Goal: Transaction & Acquisition: Subscribe to service/newsletter

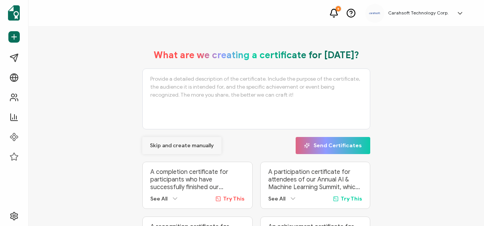
click at [191, 145] on span "Skip and create manually" at bounding box center [182, 145] width 64 height 5
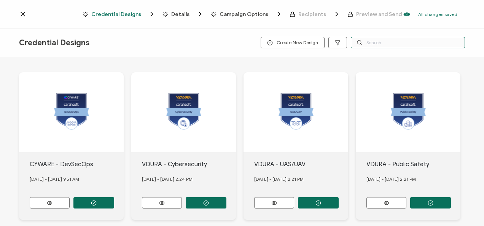
click at [387, 44] on input "text" at bounding box center [408, 42] width 114 height 11
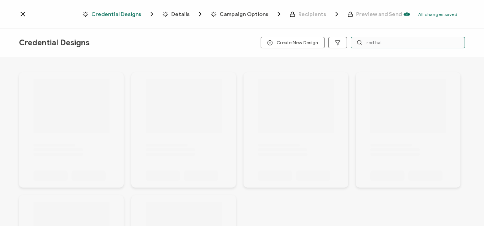
type input "red hat"
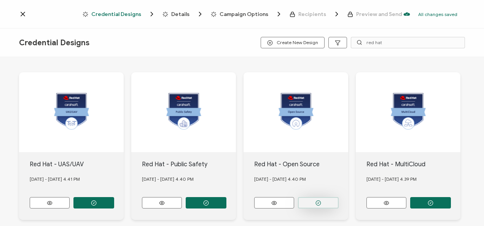
click at [306, 199] on button "button" at bounding box center [318, 202] width 41 height 11
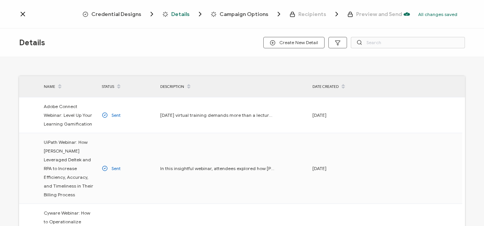
click at [112, 11] on span "Credential Designs" at bounding box center [116, 14] width 50 height 6
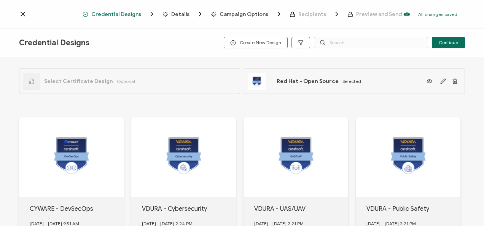
click at [345, 53] on div "Credential Designs Create New Design Continue" at bounding box center [242, 43] width 484 height 29
click at [342, 46] on input "text" at bounding box center [371, 42] width 114 height 11
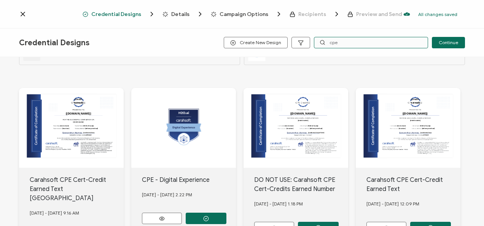
scroll to position [38, 0]
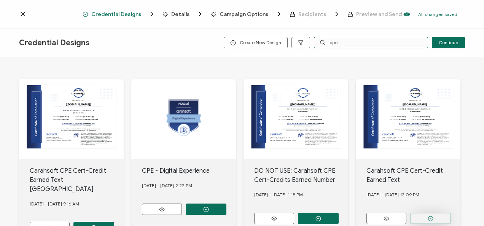
type input "cpe"
click at [419, 216] on button "button" at bounding box center [430, 218] width 41 height 11
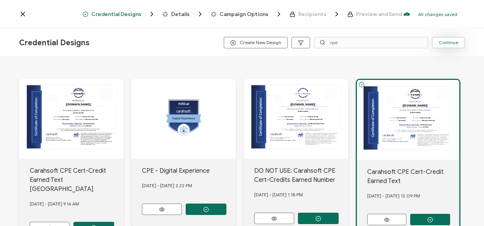
click at [454, 43] on span "Continue" at bounding box center [448, 42] width 19 height 5
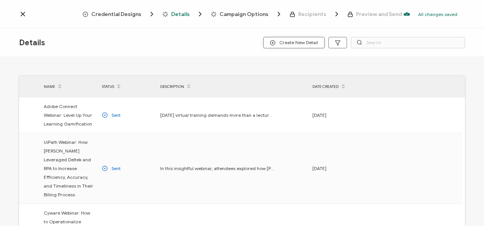
click at [292, 43] on span "Create New Detail" at bounding box center [294, 43] width 48 height 6
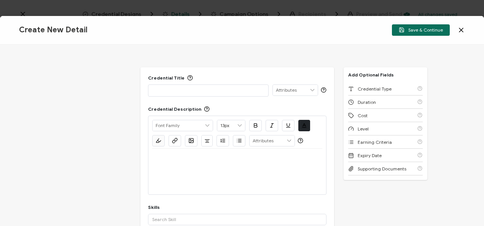
click at [243, 88] on p at bounding box center [208, 90] width 112 height 8
paste div
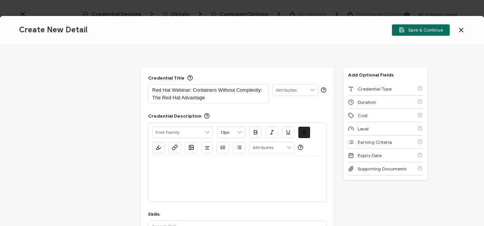
click at [194, 172] on div at bounding box center [237, 165] width 170 height 18
click at [205, 165] on p at bounding box center [237, 164] width 170 height 7
paste div
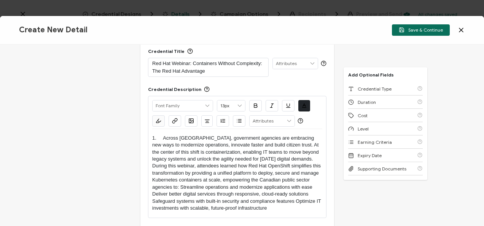
scroll to position [38, 0]
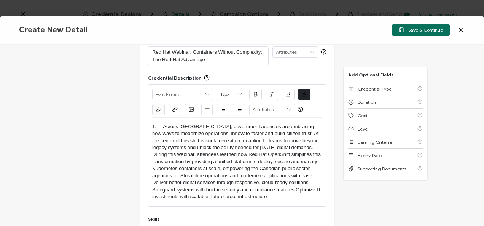
click at [163, 126] on p "1. Across [GEOGRAPHIC_DATA], government agencies are embracing new ways to mode…" at bounding box center [237, 161] width 170 height 77
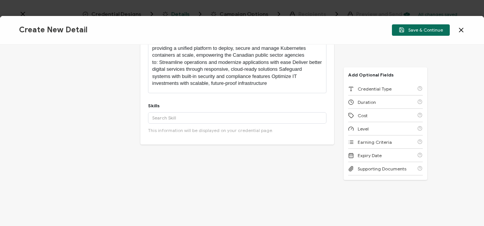
scroll to position [152, 0]
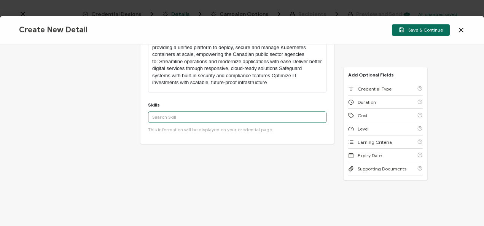
click at [211, 112] on input "text" at bounding box center [237, 116] width 178 height 11
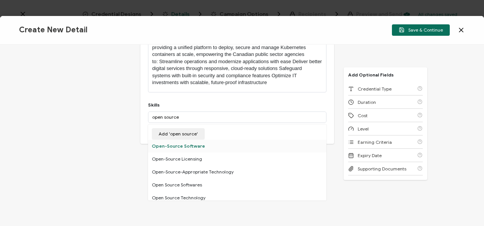
click at [211, 143] on div "Open-Source Software" at bounding box center [237, 146] width 178 height 13
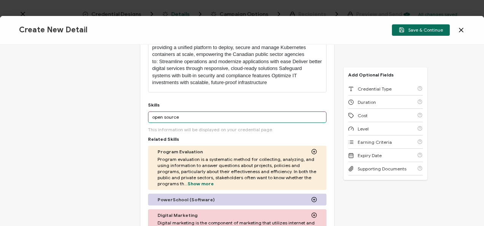
click at [190, 118] on input "open source" at bounding box center [237, 116] width 178 height 11
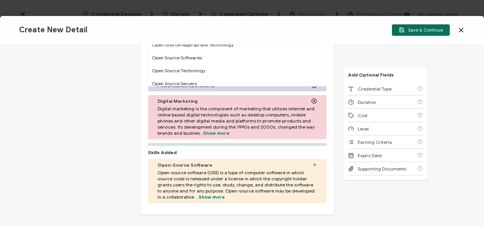
click at [312, 162] on icon at bounding box center [314, 164] width 5 height 5
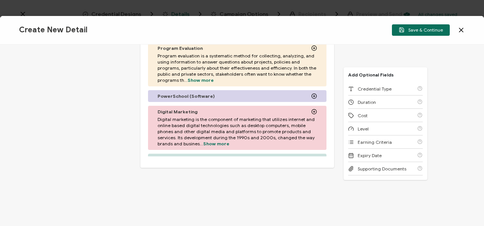
scroll to position [152, 0]
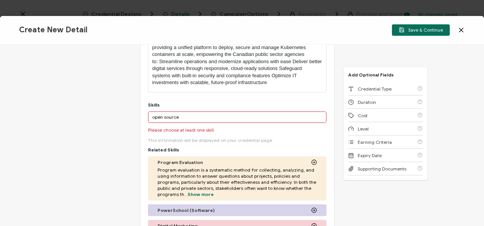
click at [184, 114] on input "open source" at bounding box center [237, 116] width 178 height 11
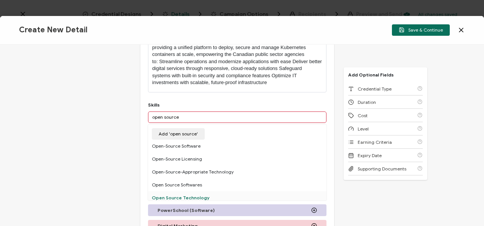
click at [219, 192] on div "Open Source Technology" at bounding box center [237, 197] width 178 height 13
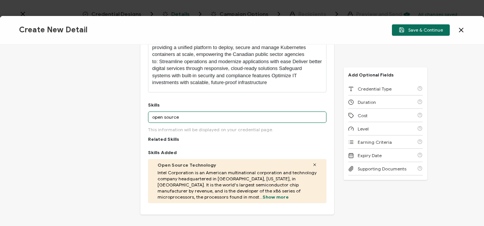
click at [180, 120] on input "open source" at bounding box center [237, 116] width 178 height 11
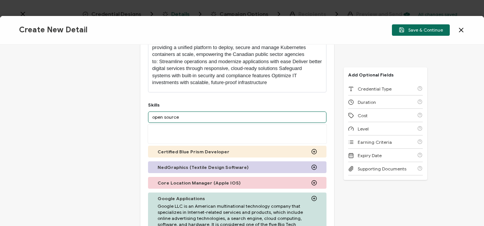
click at [180, 120] on input "open source" at bounding box center [237, 116] width 178 height 11
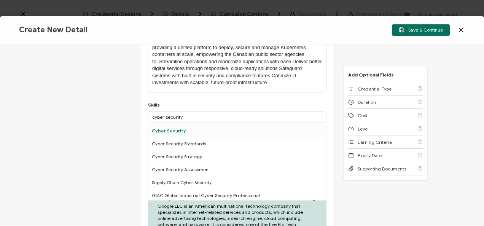
click at [192, 130] on div "Cyber Security" at bounding box center [237, 130] width 178 height 13
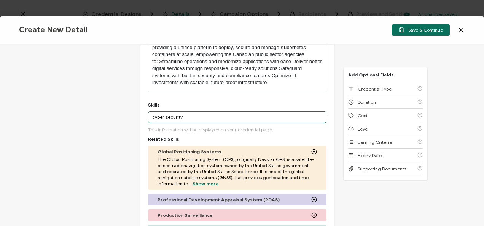
drag, startPoint x: 187, startPoint y: 111, endPoint x: 189, endPoint y: 122, distance: 10.3
click at [187, 112] on input "cyber security" at bounding box center [237, 116] width 178 height 11
click at [189, 122] on input "cyber security" at bounding box center [237, 116] width 178 height 11
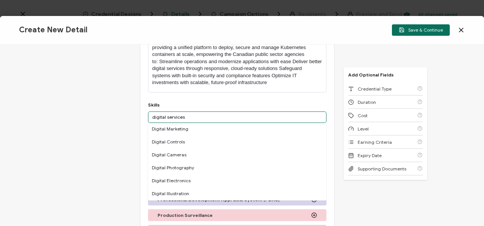
scroll to position [76, 0]
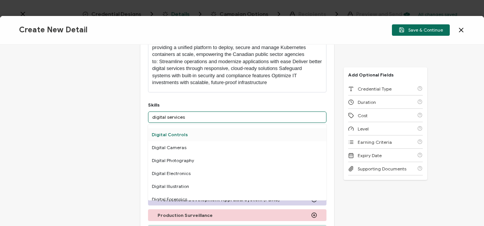
type input "digital services"
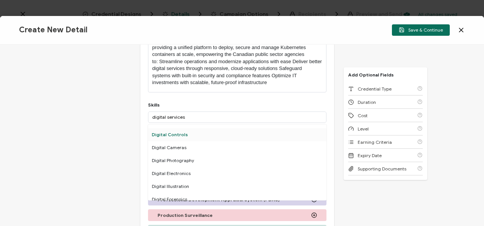
click at [181, 133] on div "Digital Controls" at bounding box center [237, 134] width 178 height 13
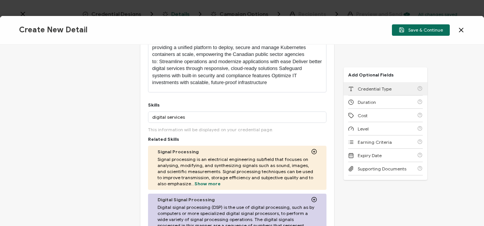
click at [359, 85] on div "Credential Type" at bounding box center [385, 88] width 75 height 13
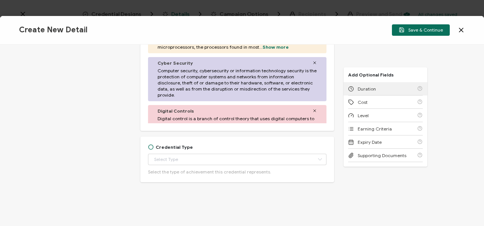
scroll to position [417, 0]
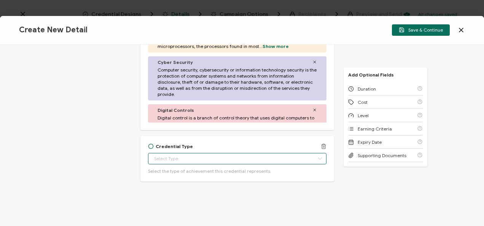
click at [193, 153] on input "text" at bounding box center [237, 158] width 178 height 11
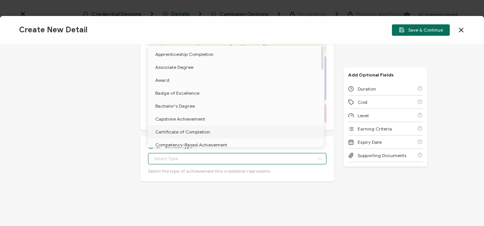
click at [178, 131] on span "Certificate of Completion" at bounding box center [182, 132] width 55 height 6
type input "Certificate of Completion"
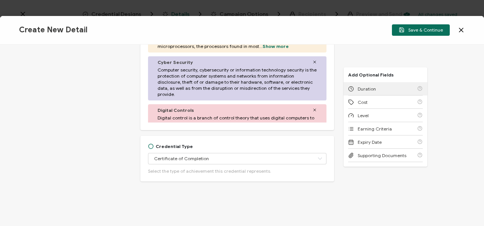
click at [368, 84] on div "Duration" at bounding box center [385, 88] width 75 height 13
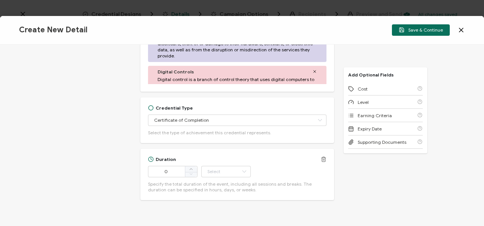
scroll to position [474, 0]
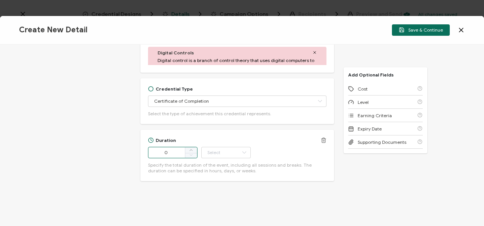
click at [177, 153] on input "0" at bounding box center [172, 152] width 49 height 11
type input "54"
click at [218, 148] on input "text" at bounding box center [225, 152] width 49 height 11
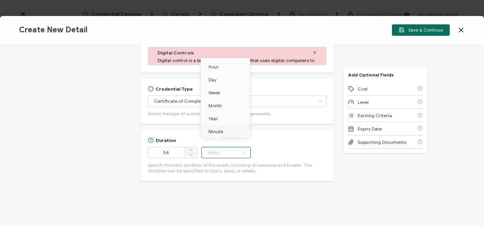
click at [218, 129] on span "Minute" at bounding box center [215, 132] width 14 height 6
type input "Minute"
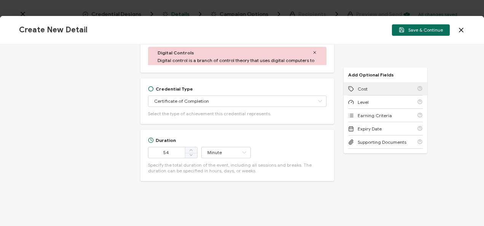
click at [373, 87] on div "Cost" at bounding box center [385, 88] width 75 height 13
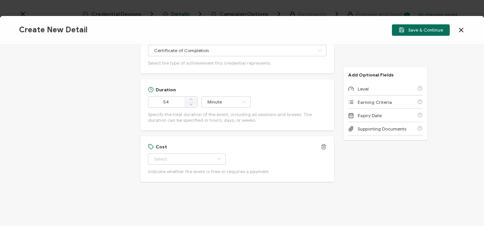
scroll to position [526, 0]
click at [167, 153] on input "text" at bounding box center [187, 158] width 78 height 11
click at [165, 176] on li "Free" at bounding box center [183, 176] width 71 height 13
type input "Free"
click at [364, 94] on div "Level" at bounding box center [385, 88] width 75 height 13
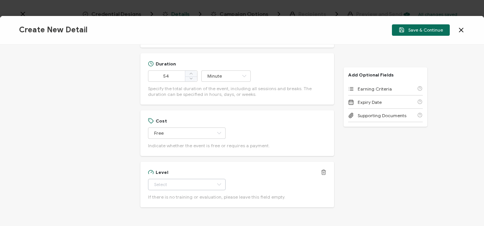
scroll to position [577, 0]
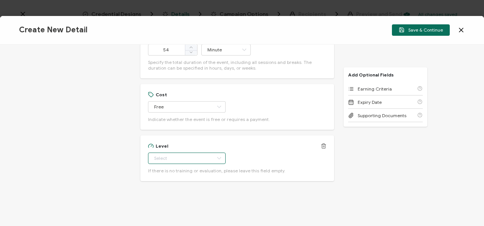
click at [173, 161] on input "text" at bounding box center [187, 158] width 78 height 11
click at [170, 83] on span "Beginner" at bounding box center [164, 86] width 19 height 6
type input "Beginner"
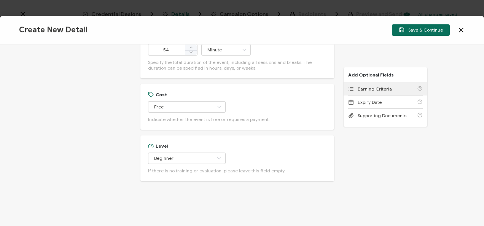
click at [378, 86] on span "Earning Criteria" at bounding box center [375, 89] width 34 height 6
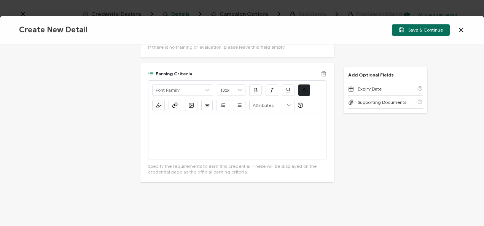
scroll to position [701, 0]
click at [188, 145] on div at bounding box center [237, 136] width 170 height 46
drag, startPoint x: 243, startPoint y: 129, endPoint x: 150, endPoint y: 129, distance: 93.2
click at [150, 129] on div "Alright Sans [PERSON_NAME] Archivo Black Arial Arimo Blinker Caveat Charm Charm…" at bounding box center [237, 118] width 178 height 79
click at [176, 103] on icon "button" at bounding box center [175, 105] width 6 height 6
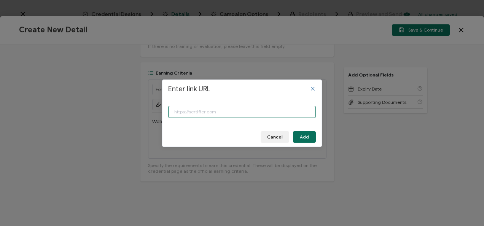
click at [185, 111] on input "Enter link URL" at bounding box center [242, 112] width 148 height 12
paste input "[URL][DOMAIN_NAME]"
type input "[URL][DOMAIN_NAME]"
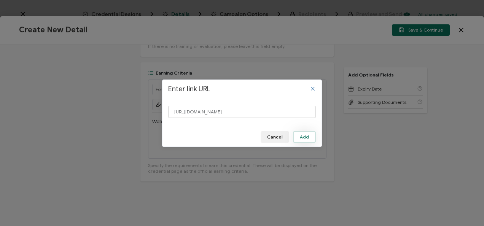
click at [307, 133] on button "Add" at bounding box center [304, 136] width 23 height 11
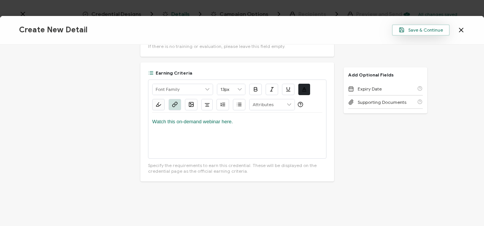
click at [409, 27] on span "Save & Continue" at bounding box center [421, 30] width 44 height 6
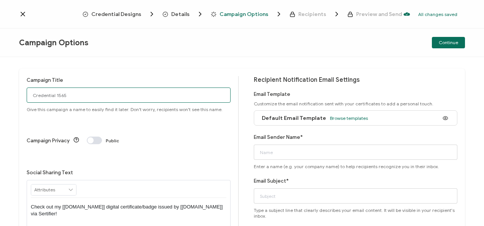
click at [79, 92] on input "Credential 1565" at bounding box center [129, 94] width 204 height 15
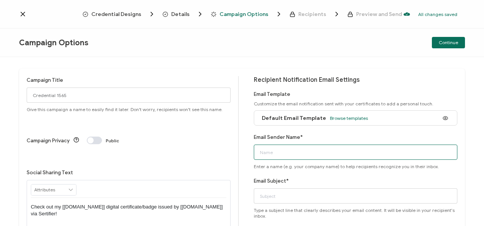
click at [278, 154] on input "Email Sender Name*" at bounding box center [356, 152] width 204 height 15
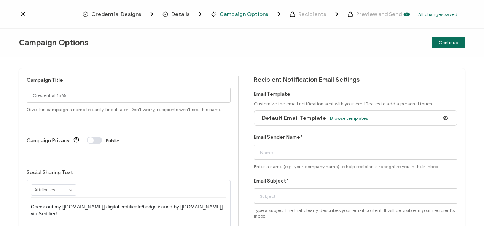
drag, startPoint x: 152, startPoint y: 38, endPoint x: 155, endPoint y: 35, distance: 4.6
click at [152, 38] on div "Campaign Options" at bounding box center [93, 43] width 149 height 10
click at [346, 119] on span "Browse templates" at bounding box center [349, 118] width 38 height 6
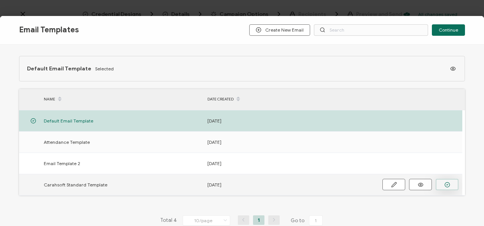
click at [442, 181] on button "button" at bounding box center [446, 184] width 23 height 11
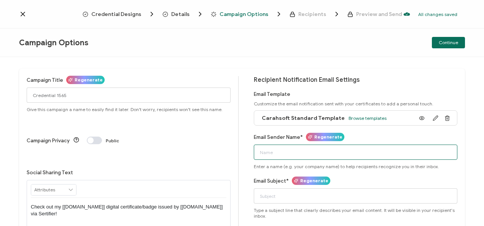
click at [278, 156] on input "Email Sender Name*" at bounding box center [356, 152] width 204 height 15
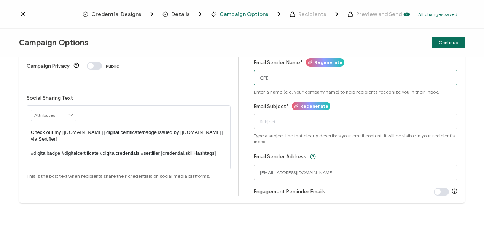
scroll to position [76, 0]
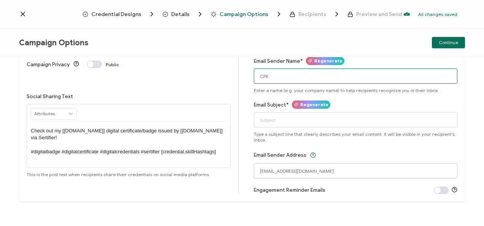
type input "CPE"
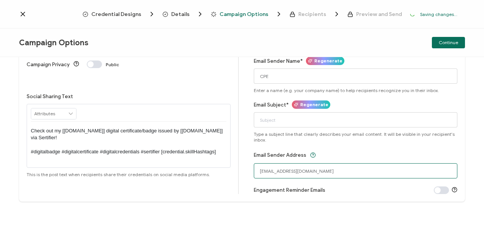
drag, startPoint x: 276, startPoint y: 168, endPoint x: 234, endPoint y: 166, distance: 42.6
click at [234, 166] on div "Campaign Title Regenerate Credential 1565 Give this campaign a name to easily f…" at bounding box center [242, 96] width 446 height 209
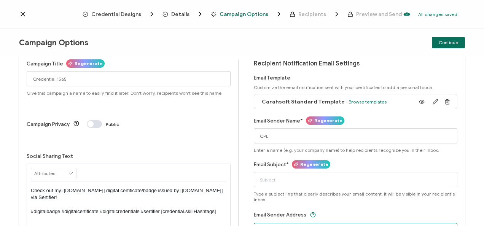
scroll to position [0, 0]
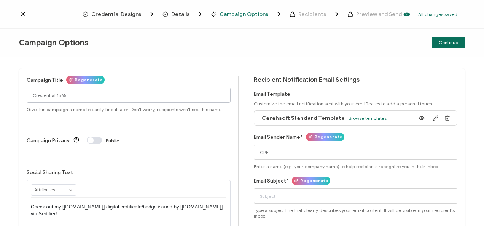
type input "[EMAIL_ADDRESS][DOMAIN_NAME]"
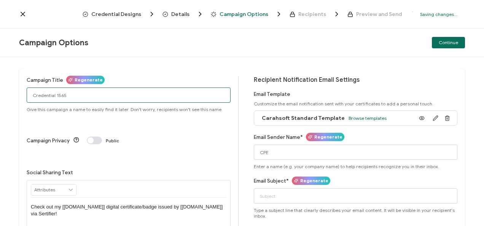
click at [76, 91] on input "Credential 1565" at bounding box center [129, 94] width 204 height 15
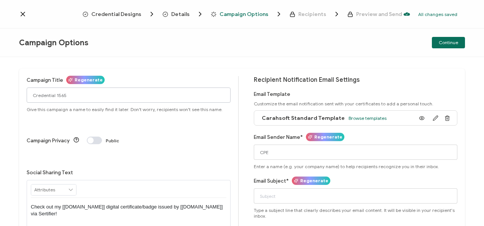
drag, startPoint x: 90, startPoint y: 87, endPoint x: 83, endPoint y: 89, distance: 7.1
click at [83, 89] on div "Campaign Title Regenerate Credential 1565 Give this campaign a name to easily f…" at bounding box center [129, 94] width 204 height 36
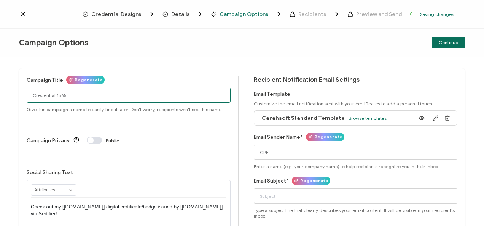
drag, startPoint x: 81, startPoint y: 91, endPoint x: 21, endPoint y: 86, distance: 61.1
click at [21, 86] on div "Campaign Title Regenerate Credential 1565 Give this campaign a name to easily f…" at bounding box center [242, 172] width 446 height 209
drag, startPoint x: 67, startPoint y: 101, endPoint x: 27, endPoint y: 103, distance: 40.0
click at [27, 103] on div "Campaign Title Regenerate 9-17-2025_72366_ Red Hat Event Give this campaign a n…" at bounding box center [129, 94] width 204 height 36
type input "9-17-2025_72366_ Red Hat Event"
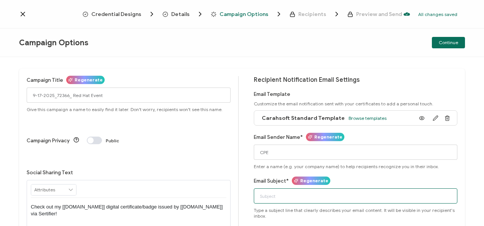
click at [269, 197] on input "Email Subject*" at bounding box center [356, 195] width 204 height 15
paste input "9-17-2025_72366_ Red Hat Event"
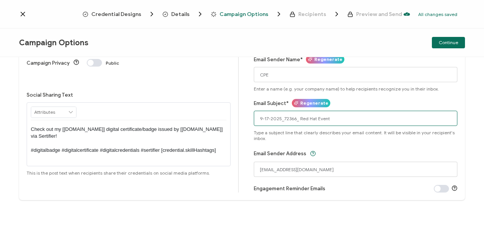
scroll to position [78, 0]
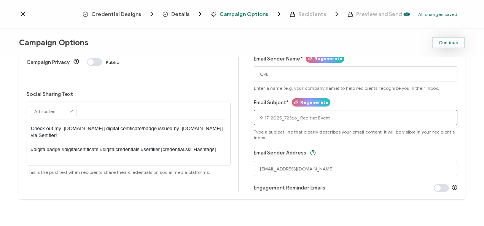
type input "9-17-2025_72366_ Red Hat Event"
click at [454, 43] on span "Continue" at bounding box center [448, 42] width 19 height 5
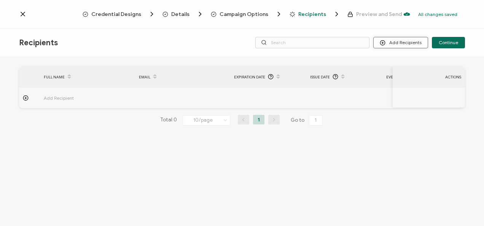
click at [381, 41] on button "Add Recipients" at bounding box center [400, 42] width 55 height 11
click at [379, 60] on li "Upload Recipients" at bounding box center [411, 63] width 71 height 13
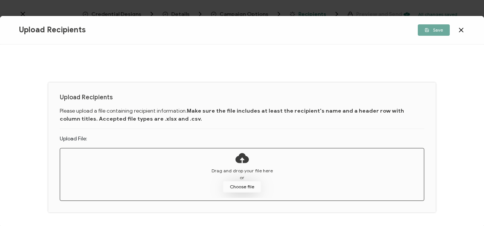
click at [241, 184] on button "Choose file" at bounding box center [242, 186] width 38 height 11
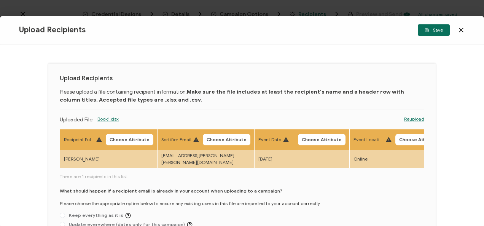
click at [465, 29] on div "Upload Recipients Save" at bounding box center [242, 30] width 484 height 29
click at [456, 33] on div "Save" at bounding box center [390, 29] width 149 height 11
click at [456, 31] on div "Save" at bounding box center [390, 29] width 149 height 11
click at [458, 31] on icon at bounding box center [461, 30] width 8 height 8
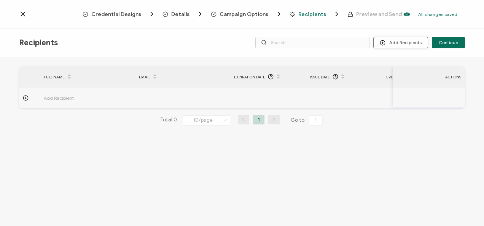
click at [421, 46] on button "Add Recipients" at bounding box center [400, 42] width 55 height 11
click at [404, 59] on li "Upload Recipients" at bounding box center [411, 63] width 71 height 13
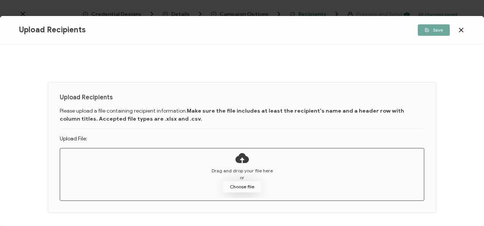
click at [245, 183] on button "Choose file" at bounding box center [242, 186] width 38 height 11
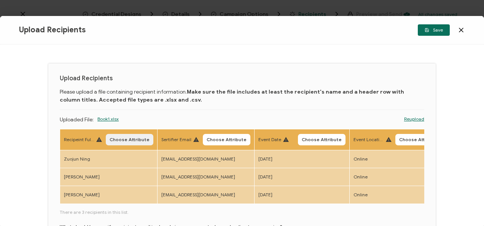
click at [125, 134] on button "Choose Attribute" at bounding box center [130, 139] width 48 height 11
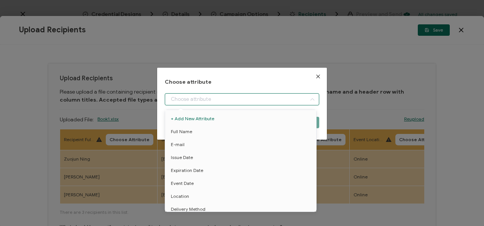
click at [183, 94] on input "dialog" at bounding box center [242, 99] width 154 height 12
click at [195, 132] on li "Full Name" at bounding box center [241, 131] width 157 height 13
type input "Full Name"
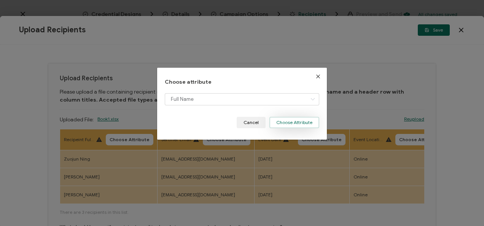
click at [285, 126] on button "Choose Attribute" at bounding box center [294, 122] width 50 height 11
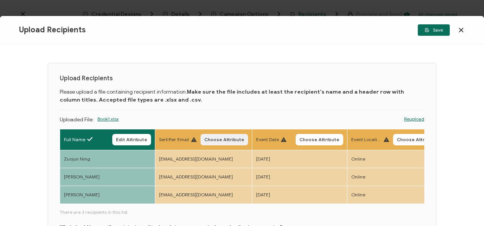
click at [227, 137] on span "Choose Attribute" at bounding box center [224, 139] width 40 height 5
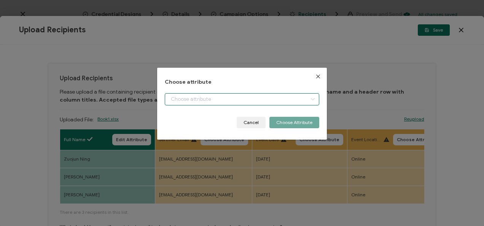
click at [205, 102] on input "dialog" at bounding box center [242, 99] width 154 height 12
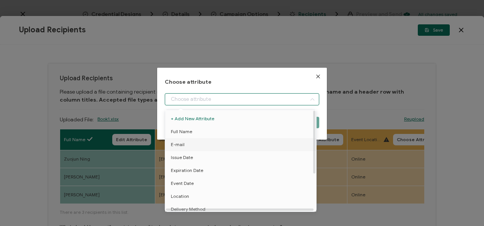
click at [191, 143] on li "E-mail" at bounding box center [241, 144] width 157 height 13
type input "E-mail"
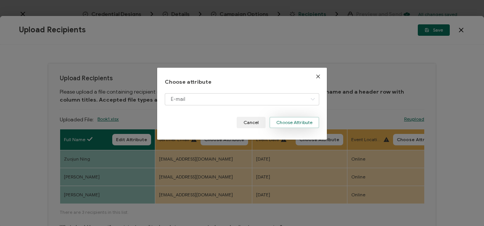
click at [301, 120] on button "Choose Attribute" at bounding box center [294, 122] width 50 height 11
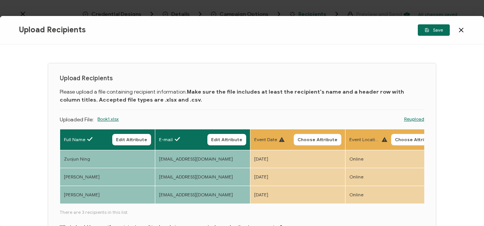
click at [313, 144] on body "Credential Designs Details Campaign Options Recipients Preview and Send All cha…" at bounding box center [242, 113] width 484 height 226
click at [310, 141] on span "Choose Attribute" at bounding box center [317, 139] width 40 height 5
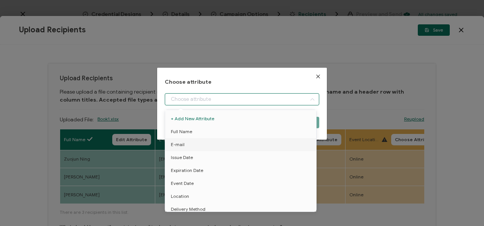
click at [278, 95] on input "dialog" at bounding box center [242, 99] width 154 height 12
click at [197, 157] on li "Issue Date" at bounding box center [241, 157] width 157 height 13
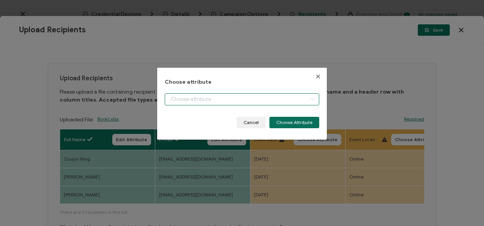
type input "Issue Date"
click at [252, 103] on input "Issue Date" at bounding box center [242, 99] width 154 height 12
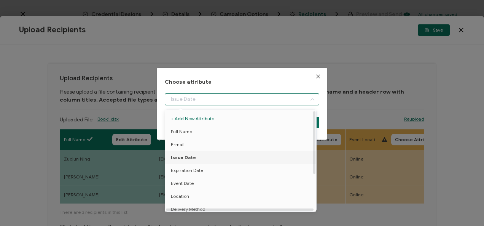
scroll to position [59, 0]
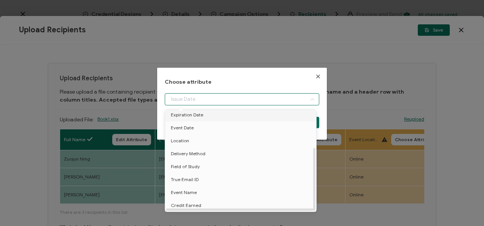
click at [196, 116] on span "Expiration Date" at bounding box center [187, 114] width 32 height 13
type input "Expiration Date"
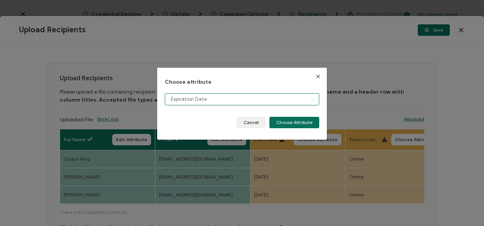
scroll to position [54, 0]
click at [198, 99] on input "Expiration Date" at bounding box center [242, 99] width 154 height 12
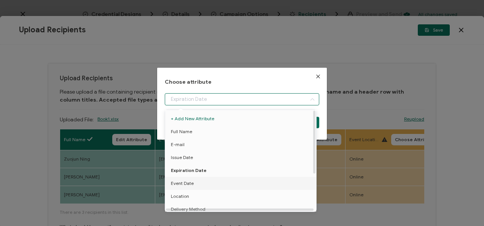
click at [194, 186] on li "Event Date" at bounding box center [241, 183] width 157 height 13
type input "Event Date"
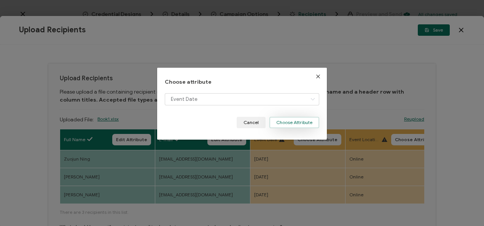
click at [280, 120] on button "Choose Attribute" at bounding box center [294, 122] width 50 height 11
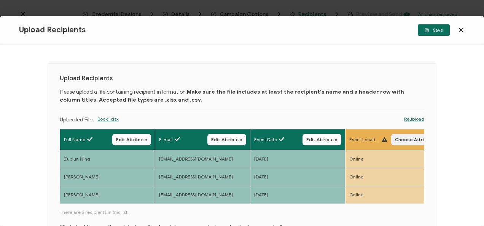
click at [404, 135] on button "Choose Attribute" at bounding box center [415, 139] width 48 height 11
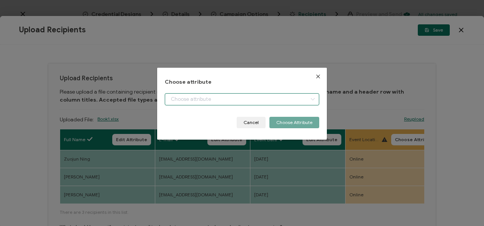
click at [238, 99] on input "dialog" at bounding box center [242, 99] width 154 height 12
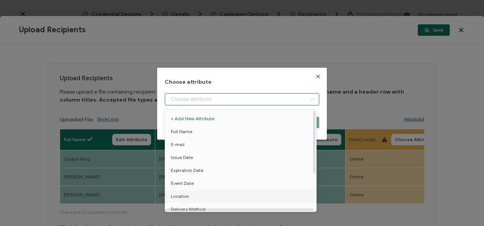
click at [210, 194] on li "Location" at bounding box center [241, 196] width 157 height 13
type input "Location"
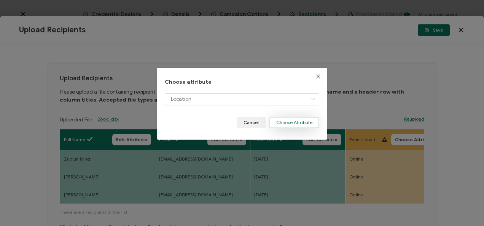
click at [281, 124] on button "Choose Attribute" at bounding box center [294, 122] width 50 height 11
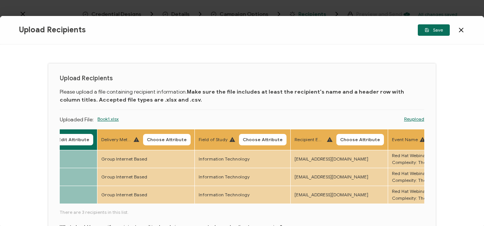
scroll to position [0, 345]
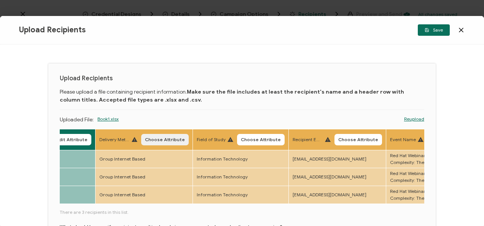
click at [152, 134] on button "Choose Attribute" at bounding box center [165, 139] width 48 height 11
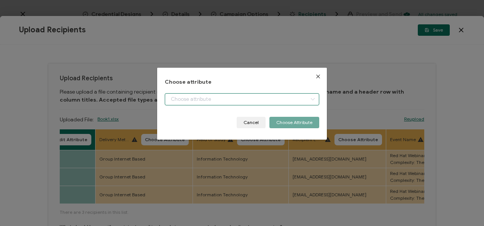
click at [180, 98] on input "dialog" at bounding box center [242, 99] width 154 height 12
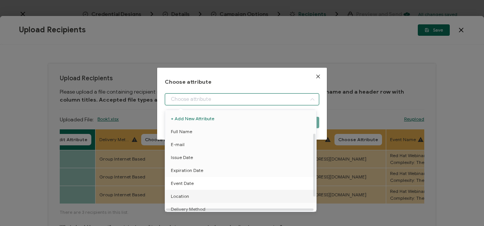
scroll to position [38, 0]
click at [206, 182] on li "Field of Study" at bounding box center [241, 184] width 157 height 13
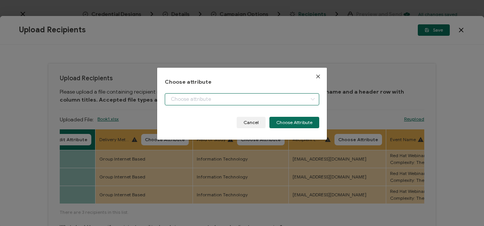
type input "Field of Study"
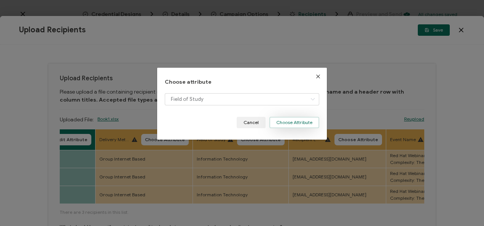
click at [288, 118] on button "Choose Attribute" at bounding box center [294, 122] width 50 height 11
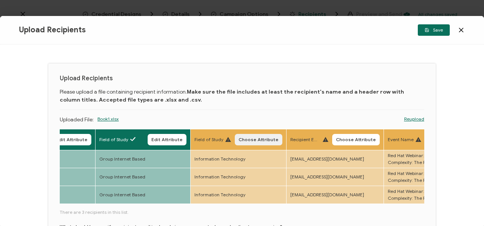
click at [246, 137] on span "Choose Attribute" at bounding box center [258, 139] width 40 height 5
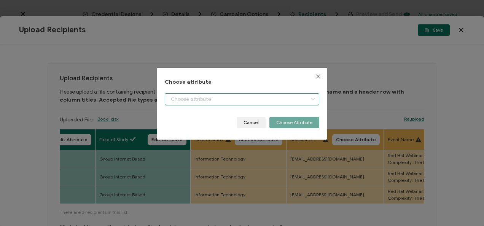
click at [229, 104] on input "dialog" at bounding box center [242, 99] width 154 height 12
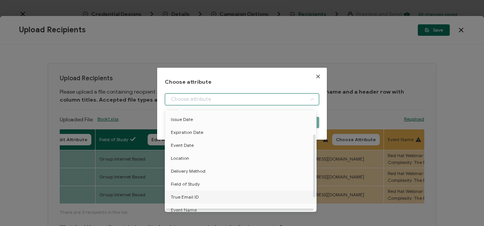
click at [202, 191] on li "True Email ID" at bounding box center [241, 197] width 157 height 13
type input "True Email ID"
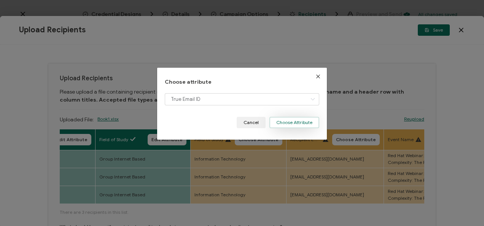
click at [279, 122] on button "Choose Attribute" at bounding box center [294, 122] width 50 height 11
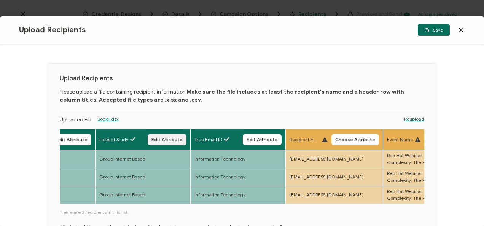
click at [168, 142] on button "Edit Attribute" at bounding box center [167, 139] width 39 height 11
type input "Field of Study"
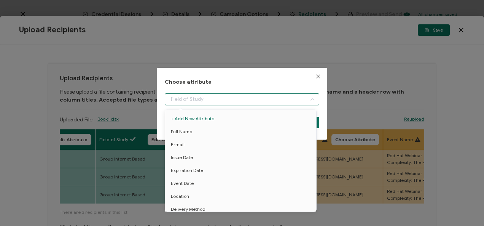
click at [196, 97] on input "dialog" at bounding box center [242, 99] width 154 height 12
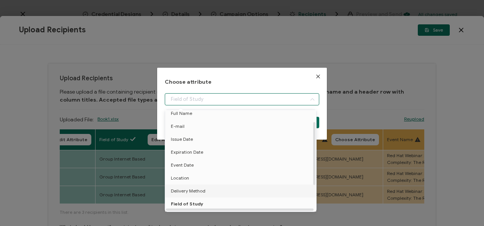
click at [196, 191] on span "Delivery Method" at bounding box center [188, 190] width 35 height 13
type input "Delivery Method"
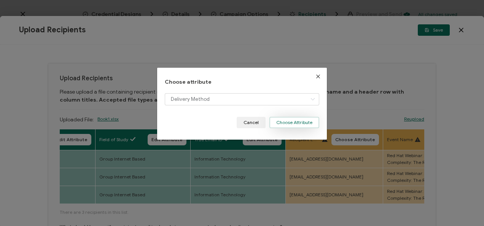
click at [287, 123] on button "Choose Attribute" at bounding box center [294, 122] width 50 height 11
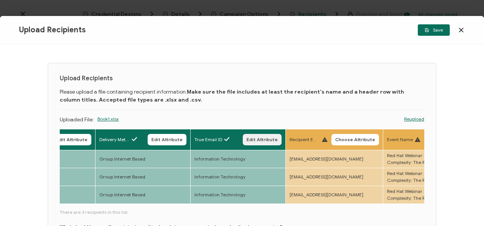
click at [273, 140] on span "Edit Attribute" at bounding box center [261, 139] width 31 height 5
type input "True Email ID"
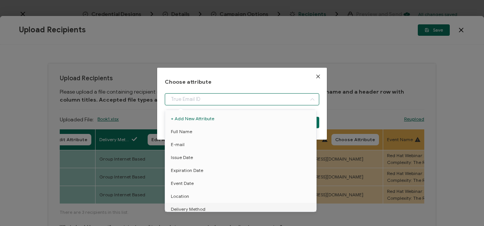
click at [232, 104] on input "dialog" at bounding box center [242, 99] width 154 height 12
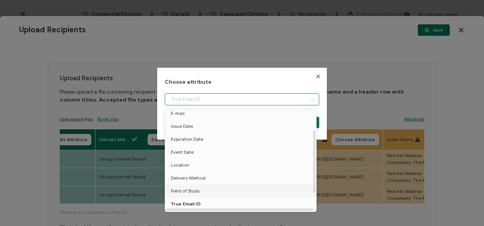
click at [172, 187] on span "Field of Study" at bounding box center [185, 190] width 29 height 13
type input "Field of Study"
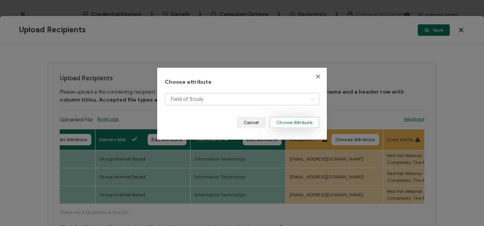
click at [281, 120] on button "Choose Attribute" at bounding box center [294, 122] width 50 height 11
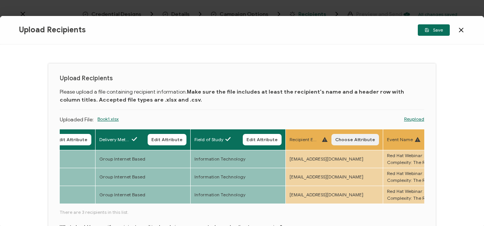
click at [354, 138] on span "Choose Attribute" at bounding box center [355, 139] width 40 height 5
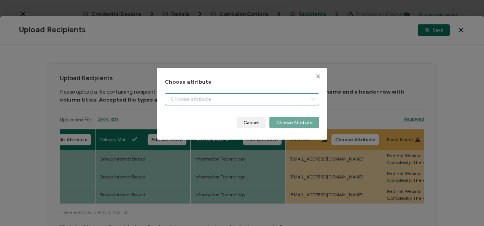
click at [267, 102] on input "dialog" at bounding box center [242, 99] width 154 height 12
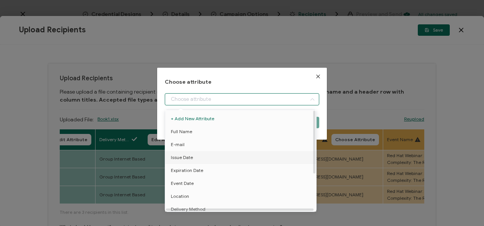
scroll to position [38, 0]
click at [219, 183] on li "Field of Study" at bounding box center [241, 184] width 157 height 13
click at [213, 199] on li "True Email ID" at bounding box center [241, 197] width 157 height 13
type input "True Email ID"
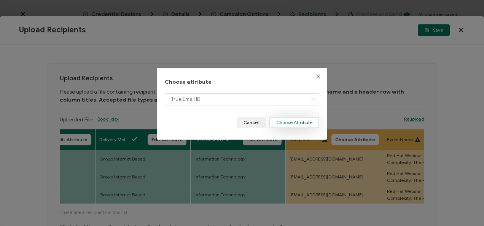
click at [278, 121] on button "Choose Attribute" at bounding box center [294, 122] width 50 height 11
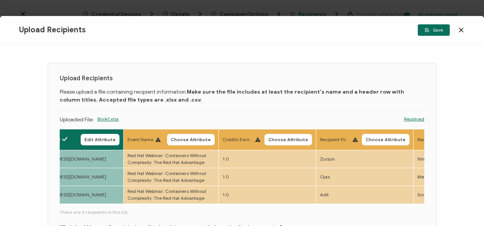
scroll to position [0, 633]
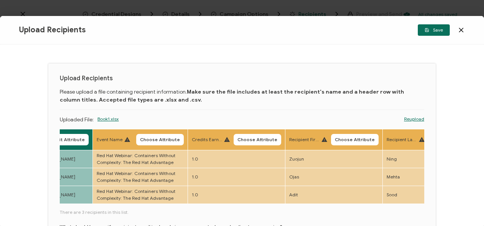
click at [152, 131] on th "Event Name Choose Attribute" at bounding box center [140, 139] width 95 height 21
click at [152, 138] on span "Choose Attribute" at bounding box center [160, 139] width 40 height 5
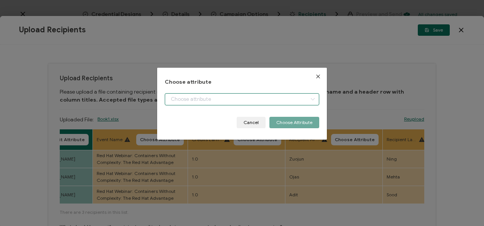
click at [185, 105] on input "dialog" at bounding box center [242, 99] width 154 height 12
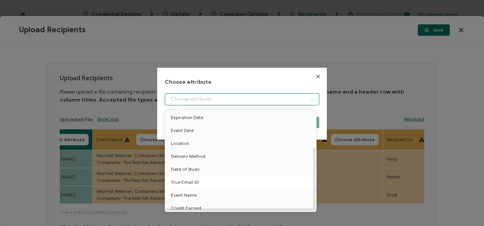
scroll to position [59, 0]
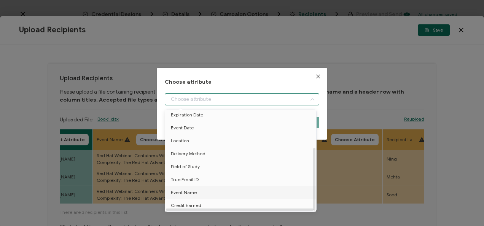
click at [206, 188] on li "Event Name" at bounding box center [241, 192] width 157 height 13
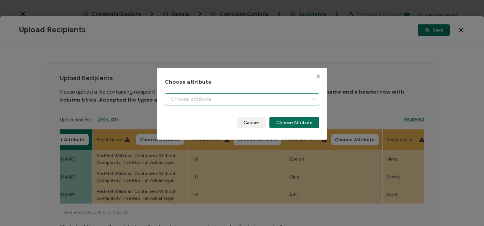
type input "Event Name"
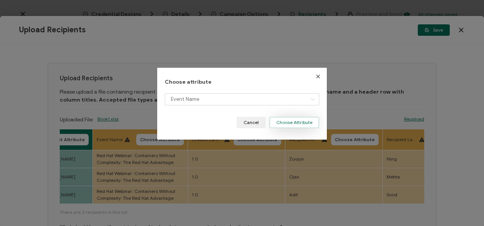
click at [294, 118] on button "Choose Attribute" at bounding box center [294, 122] width 50 height 11
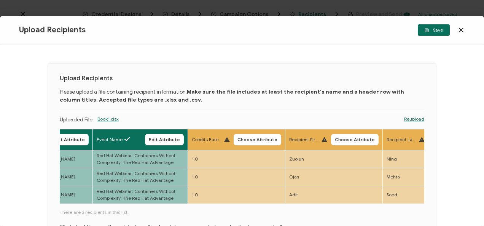
click at [272, 135] on button "Choose Attribute" at bounding box center [258, 139] width 48 height 11
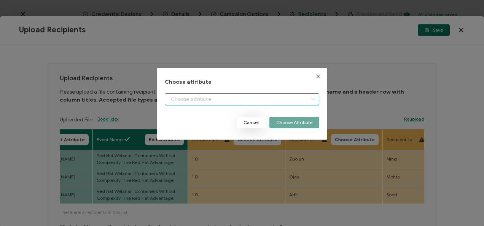
click at [266, 103] on input "dialog" at bounding box center [242, 99] width 154 height 12
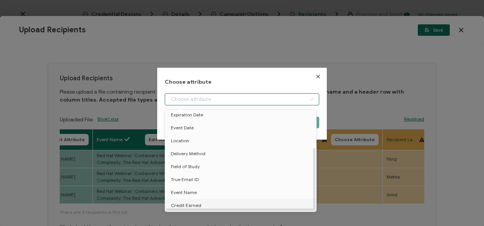
click at [202, 201] on li "Credit Earned" at bounding box center [241, 205] width 157 height 13
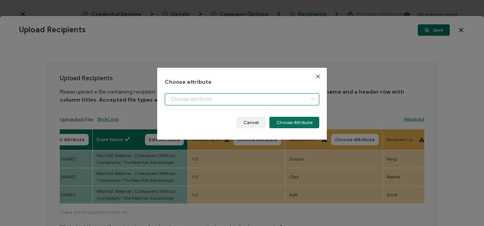
type input "Credit Earned"
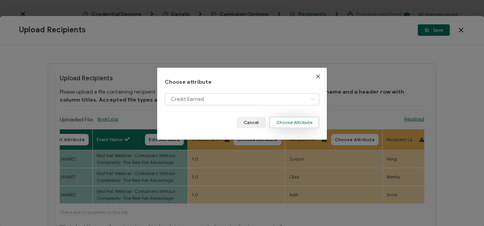
click at [303, 126] on button "Choose Attribute" at bounding box center [294, 122] width 50 height 11
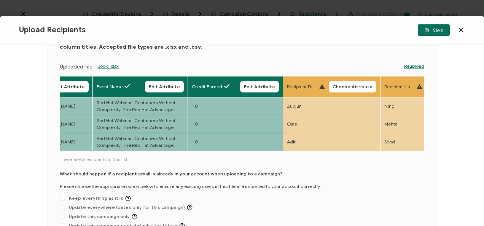
scroll to position [114, 0]
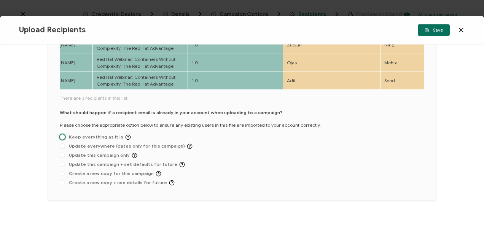
click at [75, 138] on span "Keep everything as it is" at bounding box center [98, 137] width 66 height 6
click at [65, 138] on input "Keep everything as it is" at bounding box center [62, 137] width 5 height 6
radio input "true"
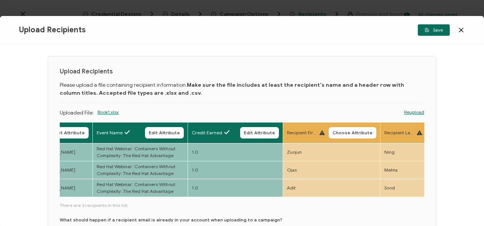
scroll to position [0, 0]
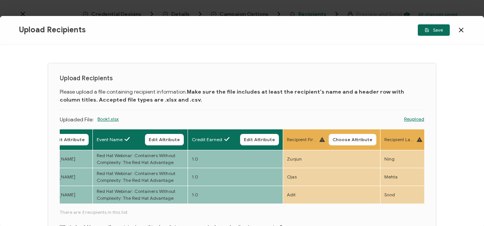
click at [438, 24] on div "Upload Recipients Save" at bounding box center [242, 30] width 484 height 29
click at [434, 27] on button "Save" at bounding box center [434, 29] width 32 height 11
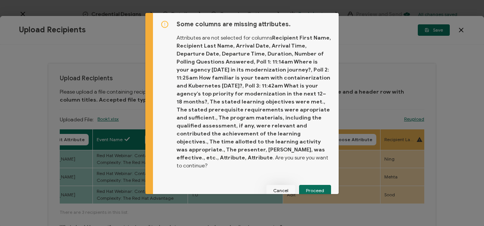
click at [278, 186] on button "Cancel" at bounding box center [280, 190] width 29 height 11
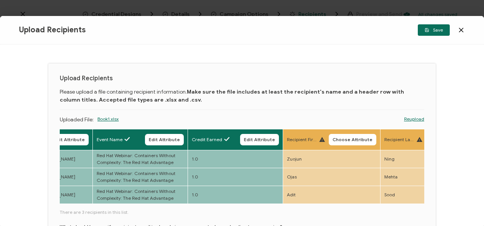
click at [459, 30] on icon at bounding box center [461, 30] width 8 height 8
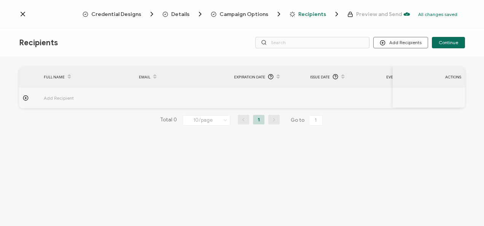
click at [27, 11] on div at bounding box center [51, 14] width 64 height 8
click at [25, 11] on icon at bounding box center [23, 14] width 8 height 8
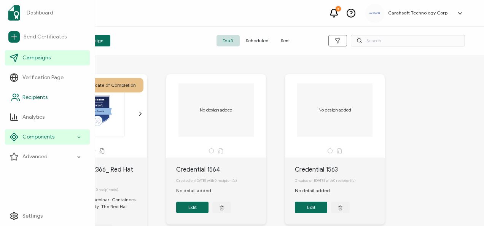
click at [43, 91] on link "Recipients" at bounding box center [47, 97] width 85 height 15
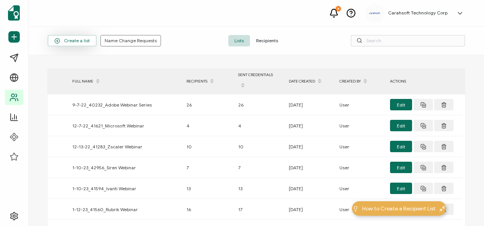
click at [86, 41] on span "Create a list" at bounding box center [71, 41] width 35 height 6
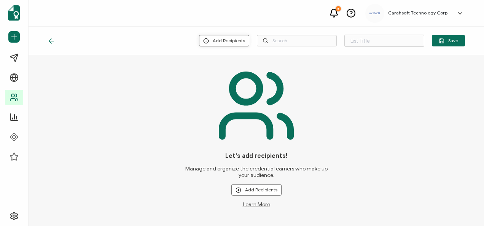
type input "List 1635"
click at [232, 41] on button "Add Recipients" at bounding box center [224, 40] width 50 height 11
click at [229, 58] on span "Upload New Recipients" at bounding box center [241, 61] width 49 height 6
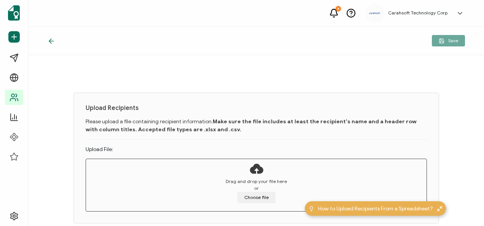
click at [265, 191] on div "Drag and drop your file here or Choose file" at bounding box center [256, 190] width 341 height 25
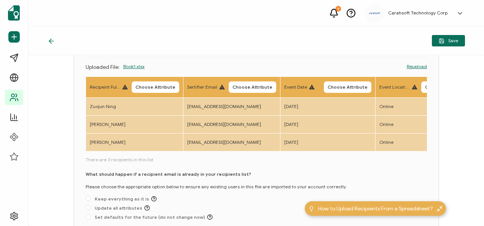
scroll to position [38, 0]
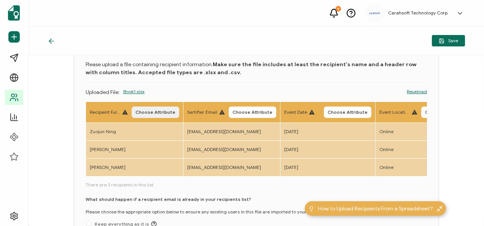
click at [152, 113] on span "Choose Attribute" at bounding box center [155, 112] width 40 height 5
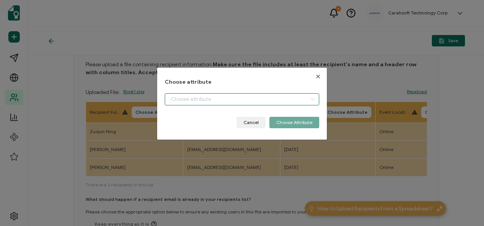
click at [177, 101] on input "dialog" at bounding box center [242, 99] width 154 height 12
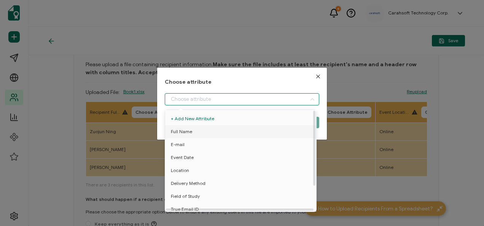
click at [184, 130] on span "Full Name" at bounding box center [181, 131] width 21 height 13
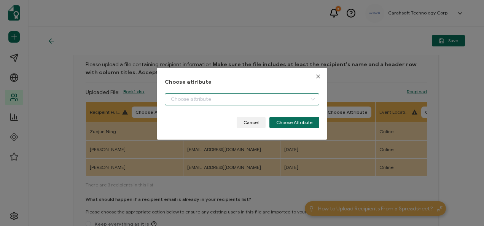
type input "Full Name"
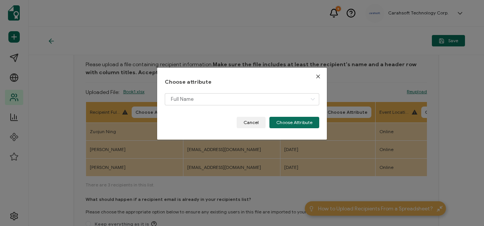
click at [297, 120] on body "5 Carahsoft Technology Corp. [PERSON_NAME] [PERSON_NAME][EMAIL_ADDRESS][PERSON_…" at bounding box center [242, 113] width 484 height 226
click at [287, 126] on button "Choose Attribute" at bounding box center [294, 122] width 50 height 11
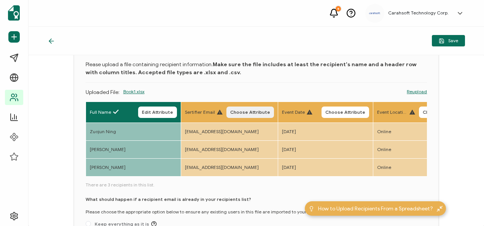
click at [234, 110] on span "Choose Attribute" at bounding box center [250, 112] width 40 height 5
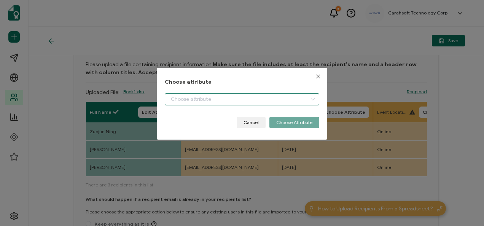
click at [231, 101] on input "dialog" at bounding box center [242, 99] width 154 height 12
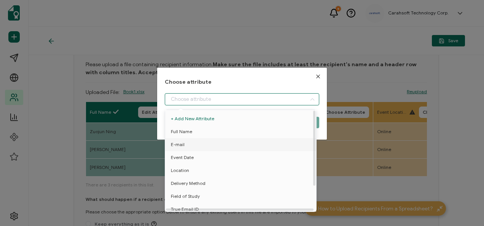
click at [200, 141] on li "E-mail" at bounding box center [241, 144] width 157 height 13
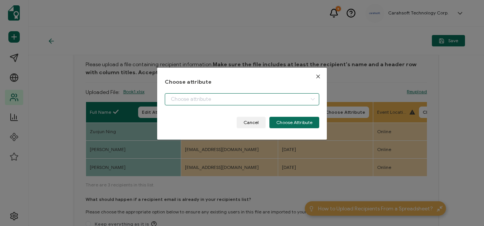
type input "E-mail"
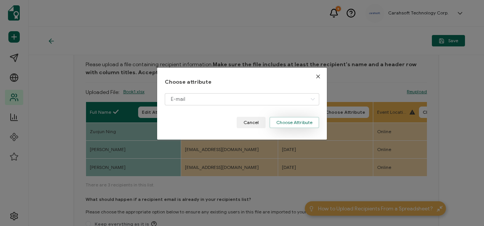
click at [278, 124] on button "Choose Attribute" at bounding box center [294, 122] width 50 height 11
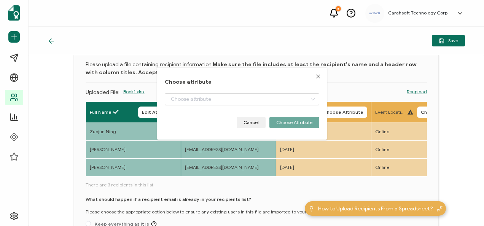
click at [332, 112] on div "Choose attribute Cancel Choose Attribute" at bounding box center [242, 113] width 484 height 226
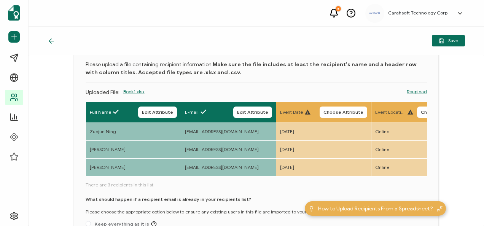
click at [332, 112] on span "Choose Attribute" at bounding box center [343, 112] width 40 height 5
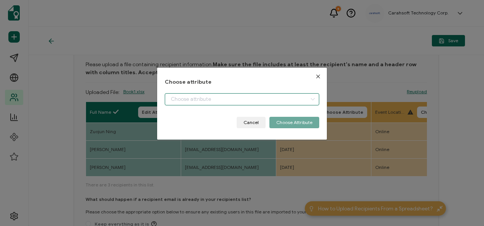
click at [208, 97] on input "dialog" at bounding box center [242, 99] width 154 height 12
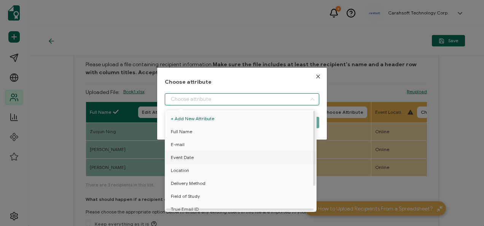
click at [194, 158] on li "Event Date" at bounding box center [241, 157] width 157 height 13
type input "Event Date"
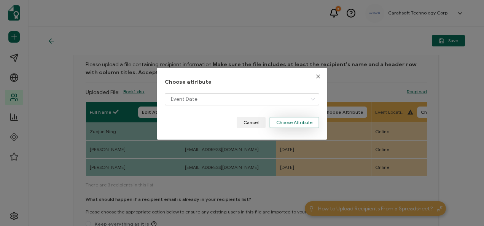
drag, startPoint x: 301, startPoint y: 122, endPoint x: 229, endPoint y: 171, distance: 86.9
click at [301, 122] on button "Choose Attribute" at bounding box center [294, 122] width 50 height 11
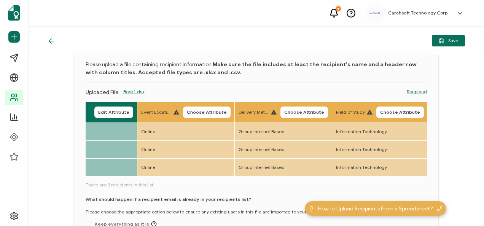
scroll to position [0, 303]
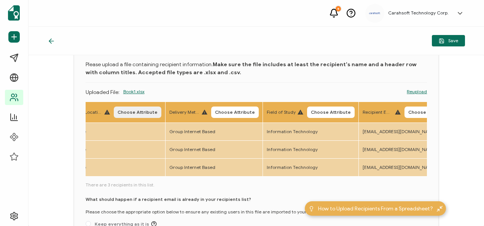
click at [137, 111] on span "Choose Attribute" at bounding box center [138, 112] width 40 height 5
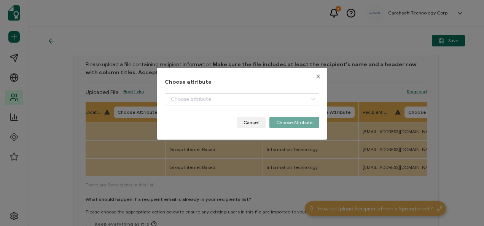
click at [203, 93] on div "Choose attribute Cancel Choose Attribute" at bounding box center [242, 103] width 154 height 49
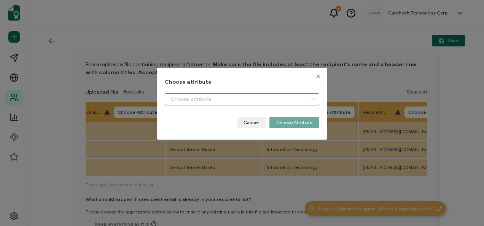
click at [203, 96] on input "dialog" at bounding box center [242, 99] width 154 height 12
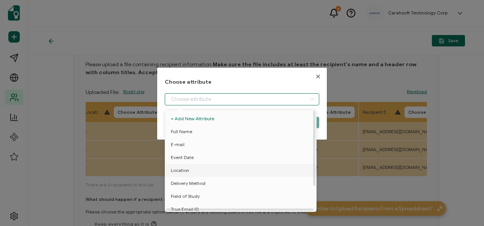
click at [204, 170] on li "Location" at bounding box center [241, 170] width 157 height 13
type input "Location"
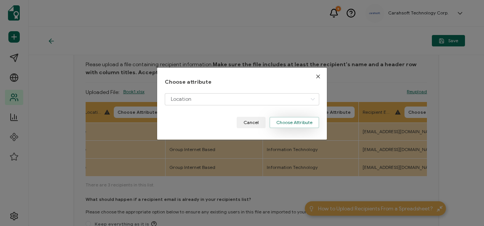
click at [282, 123] on button "Choose Attribute" at bounding box center [294, 122] width 50 height 11
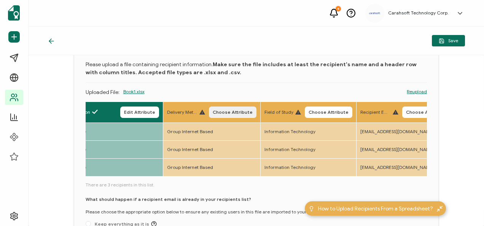
click at [215, 113] on span "Choose Attribute" at bounding box center [233, 112] width 40 height 5
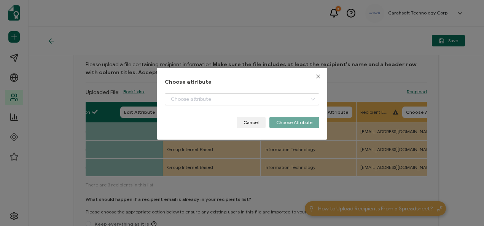
click at [232, 88] on div "Choose attribute Cancel Choose Attribute" at bounding box center [242, 103] width 154 height 49
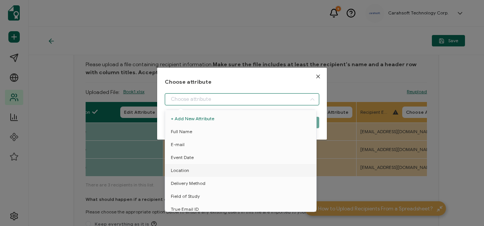
click at [232, 94] on input "dialog" at bounding box center [242, 99] width 154 height 12
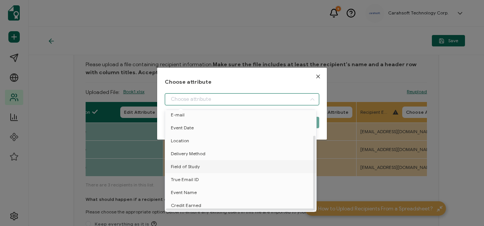
click at [214, 160] on li "Field of Study" at bounding box center [241, 166] width 157 height 13
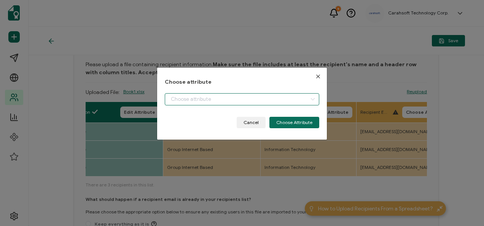
type input "Field of Study"
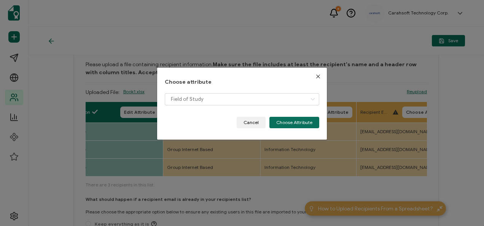
click at [215, 106] on div "Field of Study" at bounding box center [242, 105] width 154 height 24
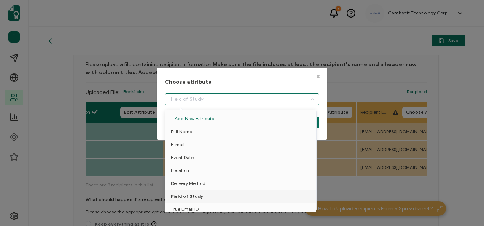
click at [215, 102] on input "dialog" at bounding box center [242, 99] width 154 height 12
click at [196, 184] on span "Delivery Method" at bounding box center [188, 183] width 35 height 13
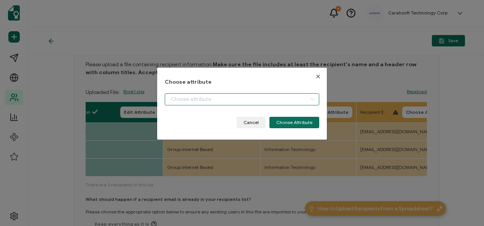
type input "Delivery Method"
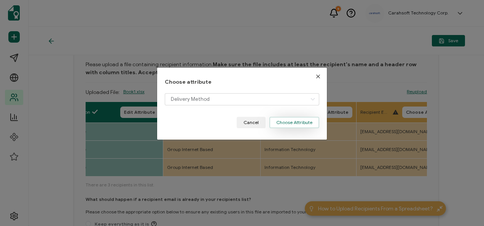
click at [282, 122] on button "Choose Attribute" at bounding box center [294, 122] width 50 height 11
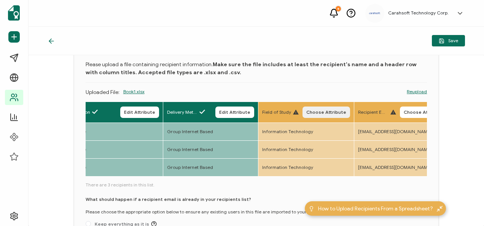
click at [327, 113] on span "Choose Attribute" at bounding box center [326, 112] width 40 height 5
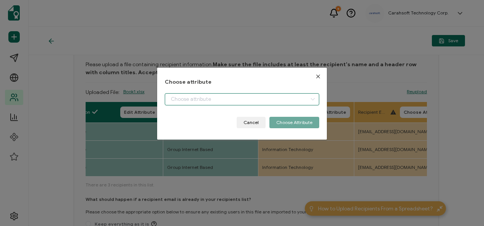
click at [296, 100] on input "dialog" at bounding box center [242, 99] width 154 height 12
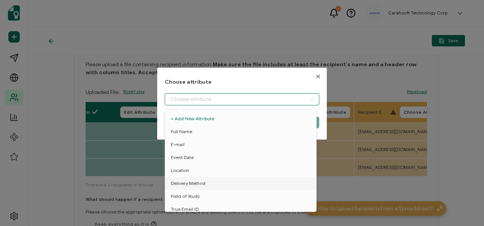
click at [296, 100] on input "dialog" at bounding box center [242, 99] width 154 height 12
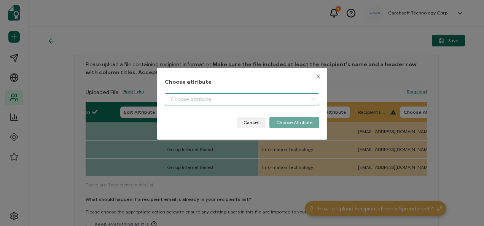
click at [296, 100] on input "dialog" at bounding box center [242, 99] width 154 height 12
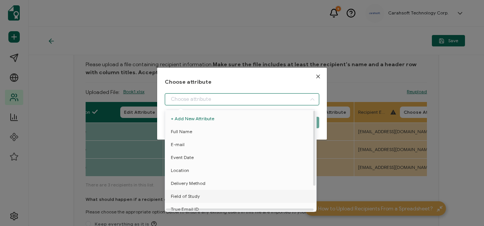
click at [197, 197] on span "Field of Study" at bounding box center [185, 196] width 29 height 13
type input "Field of Study"
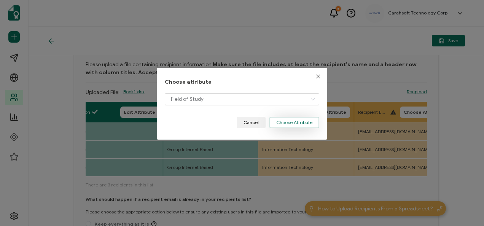
click at [305, 125] on button "Choose Attribute" at bounding box center [294, 122] width 50 height 11
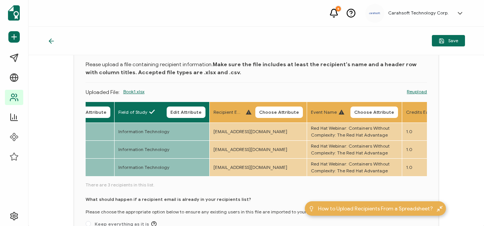
scroll to position [0, 459]
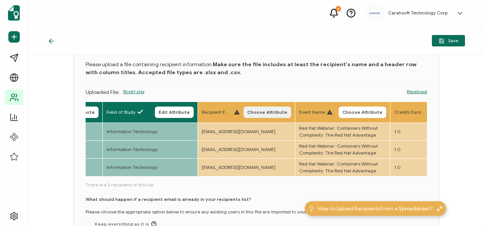
click at [259, 114] on span "Choose Attribute" at bounding box center [267, 112] width 40 height 5
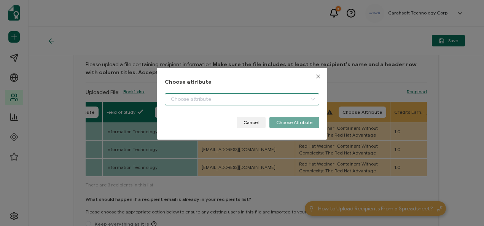
click at [265, 100] on input "dialog" at bounding box center [242, 99] width 154 height 12
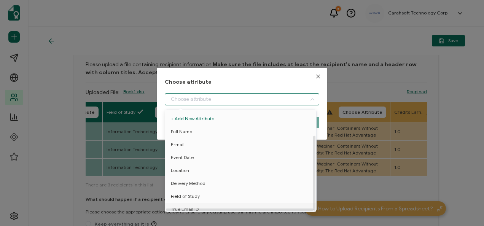
scroll to position [33, 0]
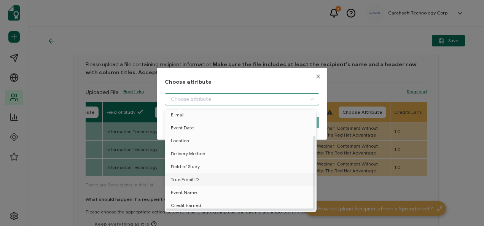
click at [226, 179] on li "True Email ID" at bounding box center [241, 179] width 157 height 13
type input "True Email ID"
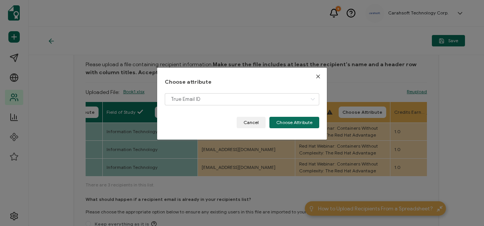
click at [302, 120] on button "Choose Attribute" at bounding box center [294, 122] width 50 height 11
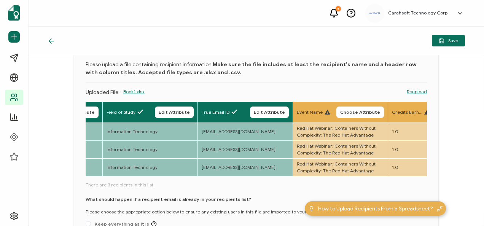
click at [348, 115] on button "Choose Attribute" at bounding box center [360, 111] width 48 height 11
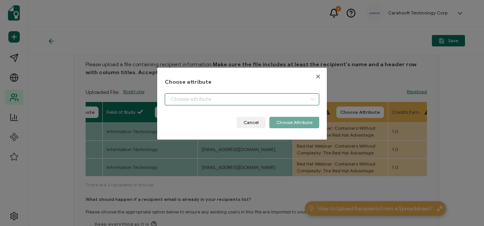
click at [283, 103] on input "dialog" at bounding box center [242, 99] width 154 height 12
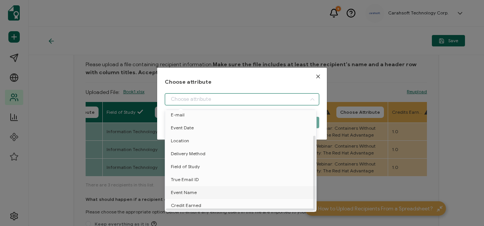
click at [208, 188] on li "Event Name" at bounding box center [241, 192] width 157 height 13
type input "Event Name"
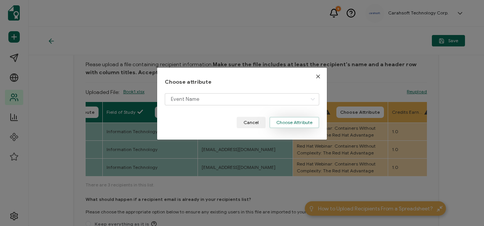
click at [291, 117] on button "Choose Attribute" at bounding box center [294, 122] width 50 height 11
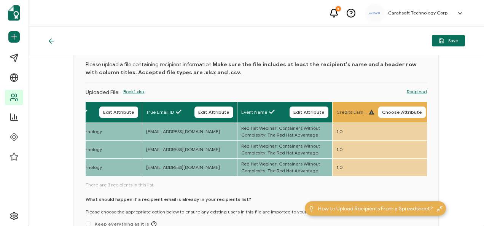
scroll to position [0, 581]
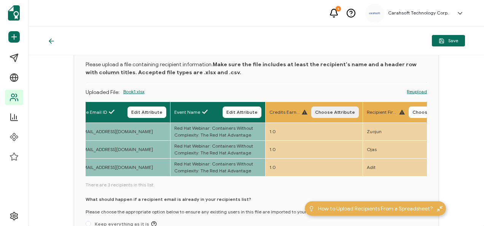
click at [329, 110] on span "Choose Attribute" at bounding box center [335, 112] width 40 height 5
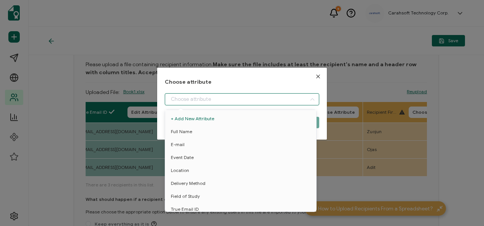
click at [270, 101] on input "dialog" at bounding box center [242, 99] width 154 height 12
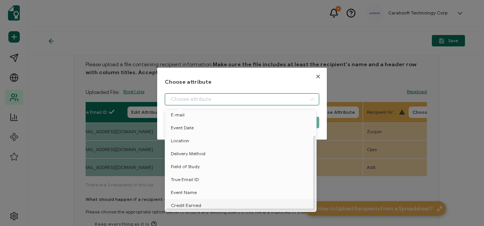
click at [199, 200] on span "Credit Earned" at bounding box center [186, 205] width 30 height 13
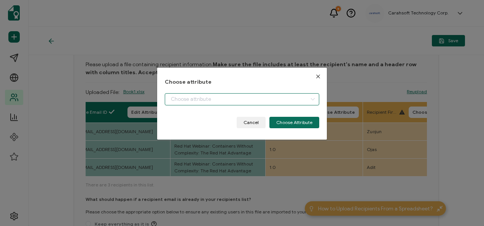
type input "Credit Earned"
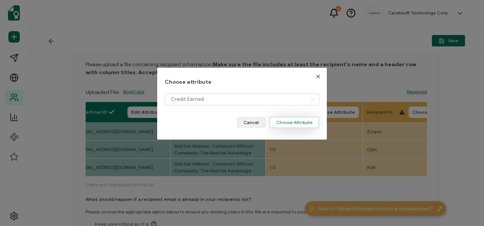
click at [280, 126] on button "Choose Attribute" at bounding box center [294, 122] width 50 height 11
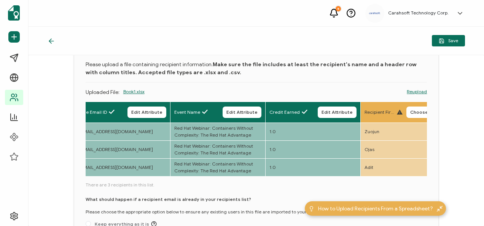
scroll to position [111, 0]
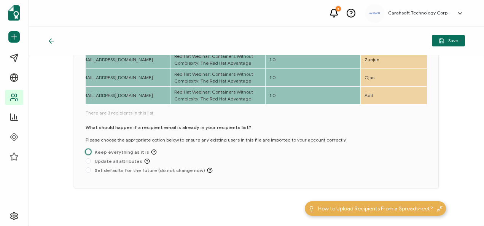
click at [127, 154] on span "Keep everything as it is" at bounding box center [124, 152] width 66 height 6
click at [91, 154] on input "Keep everything as it is" at bounding box center [88, 152] width 5 height 6
radio input "true"
click at [450, 44] on button "Save" at bounding box center [448, 40] width 33 height 11
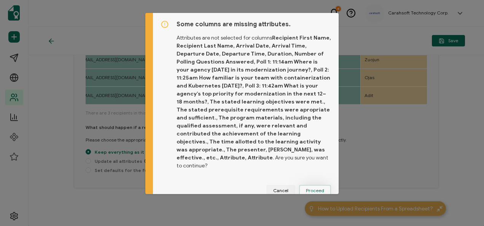
click at [318, 187] on button "Proceed" at bounding box center [315, 190] width 32 height 11
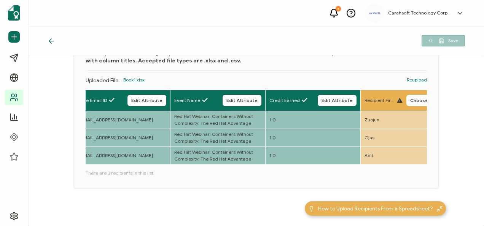
scroll to position [51, 0]
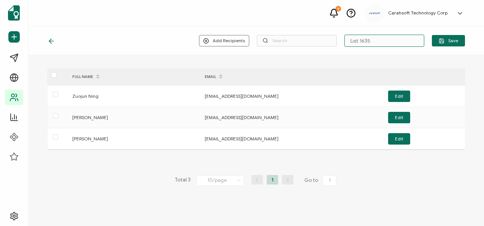
drag, startPoint x: 362, startPoint y: 46, endPoint x: 291, endPoint y: 49, distance: 71.2
click at [291, 49] on div "Add Recipients Upload New Recipients Import from Recipients List 1635 Save" at bounding box center [256, 41] width 455 height 29
type input "9-17-25_72533_Red Hat Webinar"
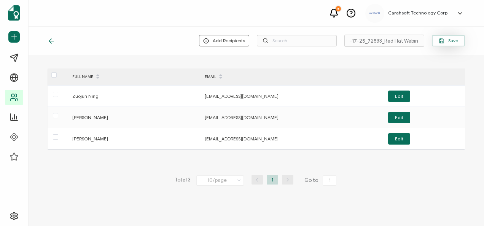
click at [447, 44] on button "Save" at bounding box center [448, 40] width 33 height 11
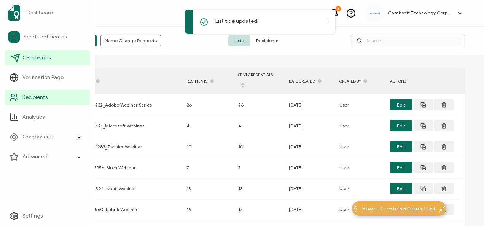
click at [20, 63] on link "Campaigns" at bounding box center [47, 57] width 85 height 15
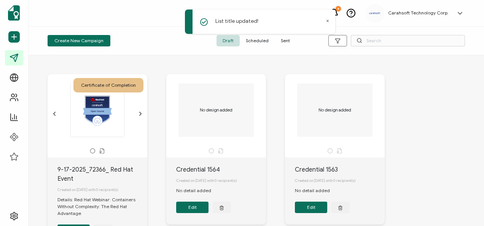
click at [288, 46] on span "Sent" at bounding box center [285, 40] width 21 height 11
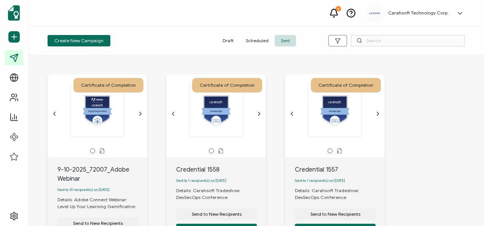
click at [230, 37] on span "Draft" at bounding box center [227, 40] width 23 height 11
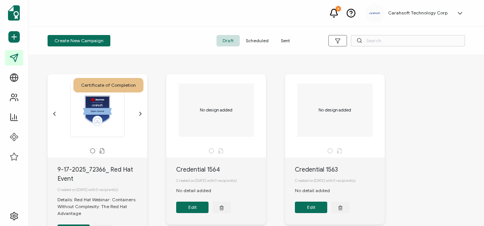
scroll to position [38, 0]
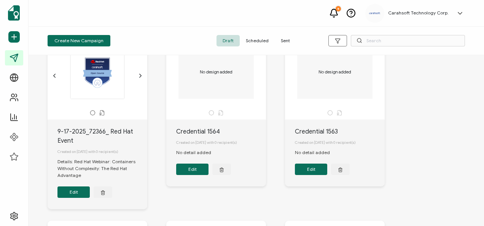
click at [59, 195] on button "Edit" at bounding box center [73, 191] width 32 height 11
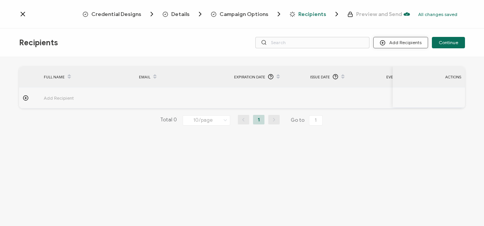
click at [397, 45] on button "Add Recipients" at bounding box center [400, 42] width 55 height 11
click at [386, 61] on icon at bounding box center [385, 63] width 6 height 6
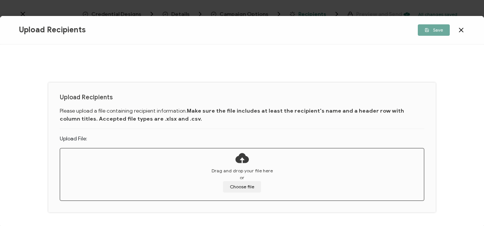
click at [461, 30] on icon at bounding box center [461, 30] width 4 height 4
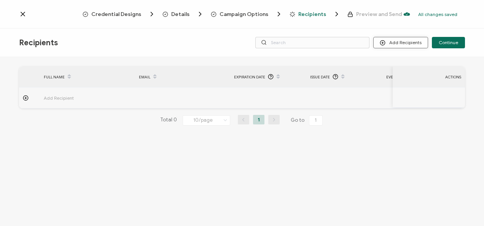
click at [395, 46] on button "Add Recipients" at bounding box center [400, 42] width 55 height 11
click at [396, 72] on li "Import From Recipients" at bounding box center [411, 76] width 71 height 13
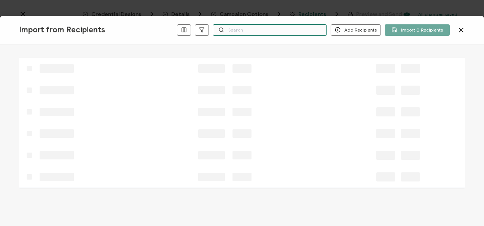
click at [254, 30] on input "text" at bounding box center [270, 29] width 114 height 11
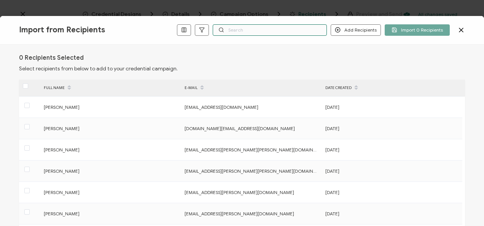
type input "7"
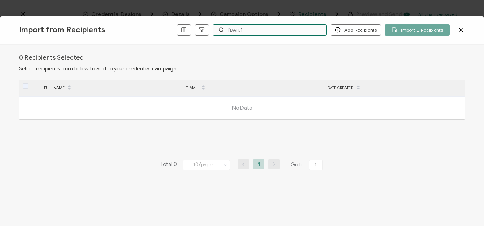
type input "[DATE]"
click at [461, 32] on icon at bounding box center [461, 30] width 8 height 8
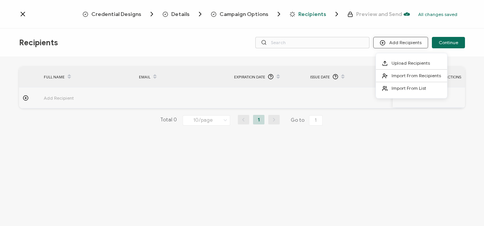
click at [384, 40] on icon at bounding box center [383, 43] width 6 height 6
click at [384, 86] on circle at bounding box center [384, 87] width 2 height 2
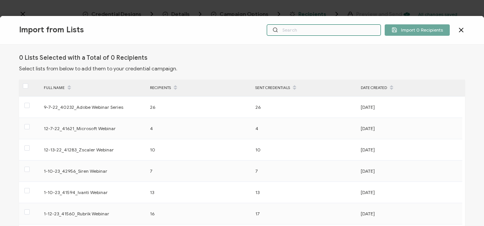
click at [287, 33] on input "text" at bounding box center [324, 29] width 114 height 11
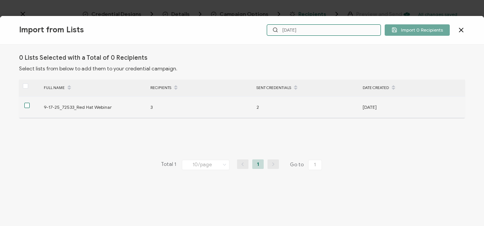
type input "[DATE]"
click at [26, 106] on span at bounding box center [26, 105] width 5 height 5
click at [30, 103] on input "checkbox" at bounding box center [30, 103] width 0 height 0
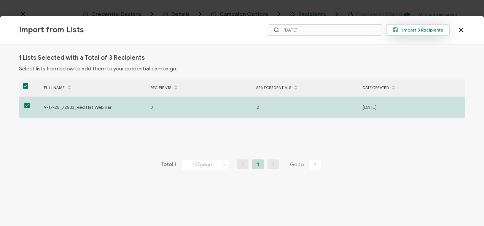
click at [392, 33] on button "Import 3 Recipients" at bounding box center [418, 29] width 64 height 11
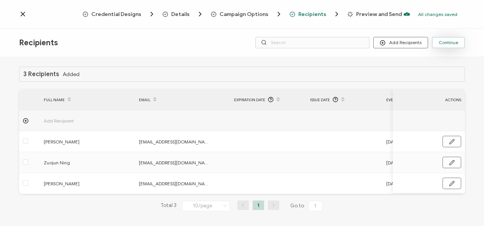
click at [441, 41] on span "Continue" at bounding box center [448, 42] width 19 height 5
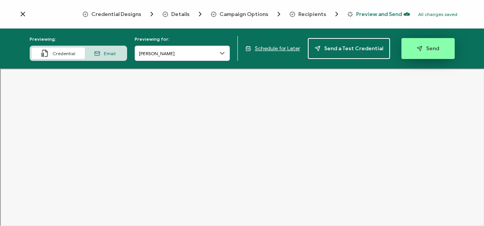
click at [401, 49] on button "Send" at bounding box center [427, 48] width 53 height 21
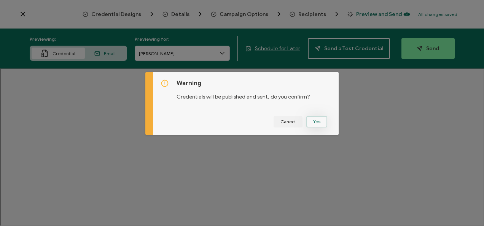
click at [324, 122] on button "Yes" at bounding box center [316, 121] width 21 height 11
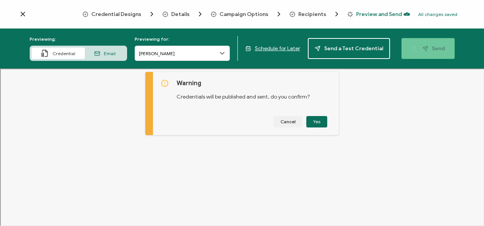
click at [318, 122] on div "Warning Credentials will be published and sent, do you confirm? Cancel Yes" at bounding box center [246, 103] width 186 height 63
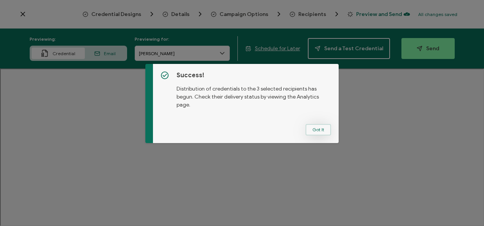
click at [307, 128] on button "Got It" at bounding box center [317, 129] width 25 height 11
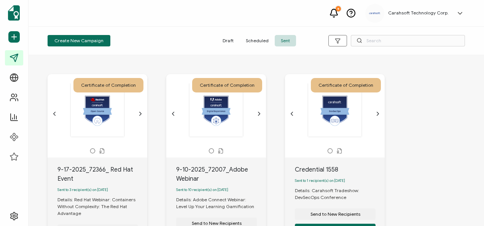
scroll to position [38, 0]
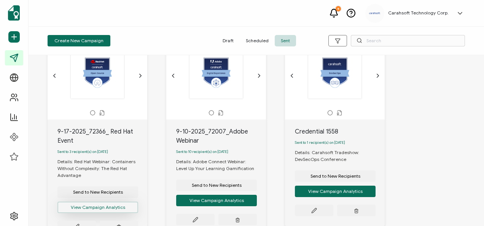
click at [101, 208] on button "View Campaign Analytics" at bounding box center [97, 207] width 81 height 11
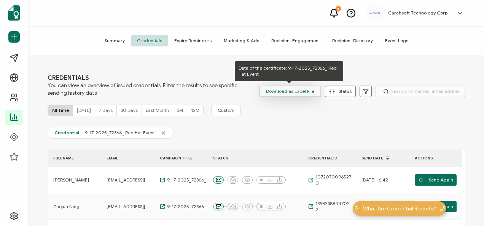
click at [265, 91] on button "Download as Excel File" at bounding box center [290, 91] width 62 height 11
